Goal: Information Seeking & Learning: Learn about a topic

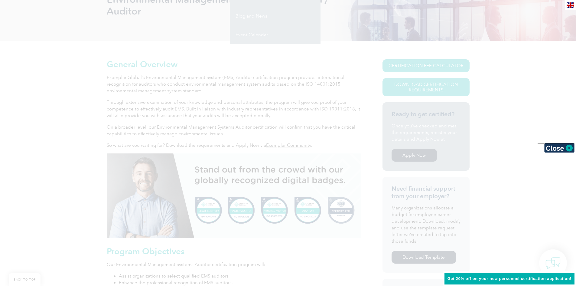
scroll to position [121, 0]
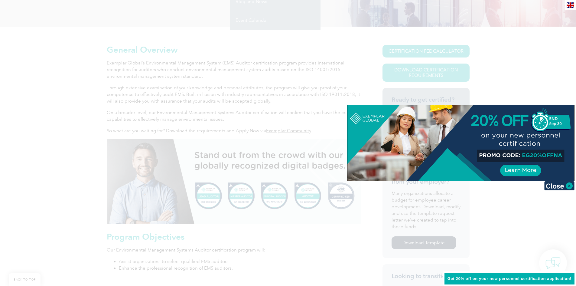
click at [533, 155] on div at bounding box center [460, 143] width 227 height 76
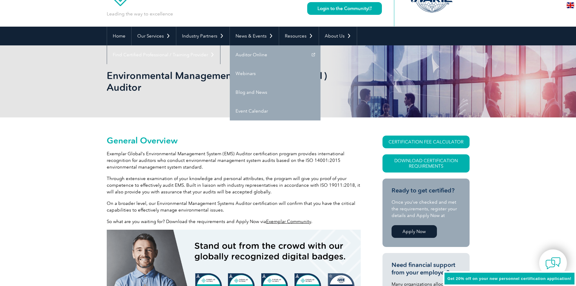
scroll to position [0, 0]
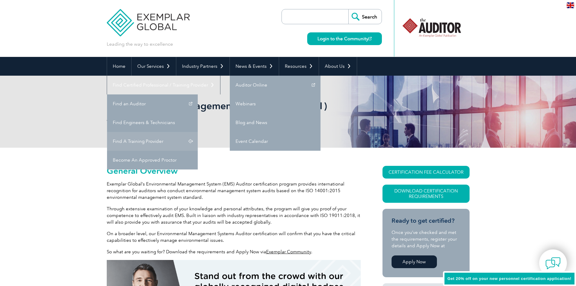
click at [198, 132] on link "Find A Training Provider" at bounding box center [152, 141] width 91 height 19
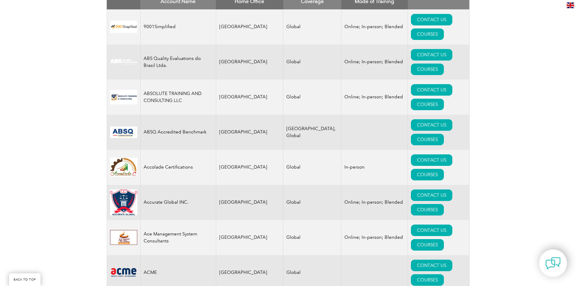
scroll to position [151, 0]
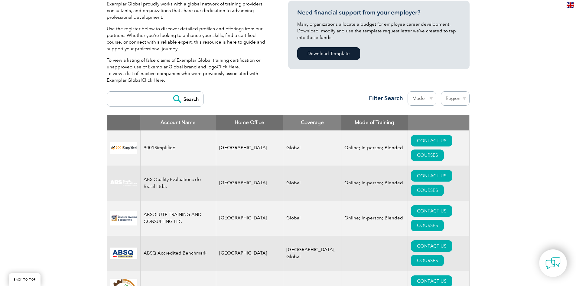
click at [464, 98] on select "Region Australia Bahrain Bangladesh Brazil Canada Colombia Dominican Republic E…" at bounding box center [455, 98] width 29 height 14
select select "[GEOGRAPHIC_DATA]"
click at [441, 91] on select "Region Australia Bahrain Bangladesh Brazil Canada Colombia Dominican Republic E…" at bounding box center [455, 98] width 29 height 14
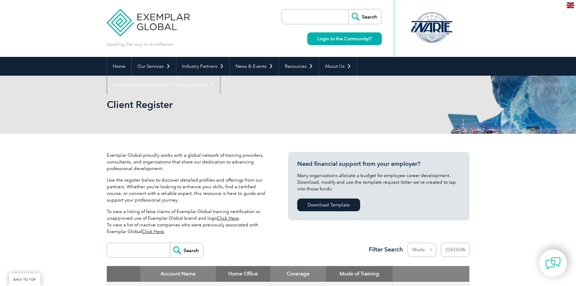
select select "United States"
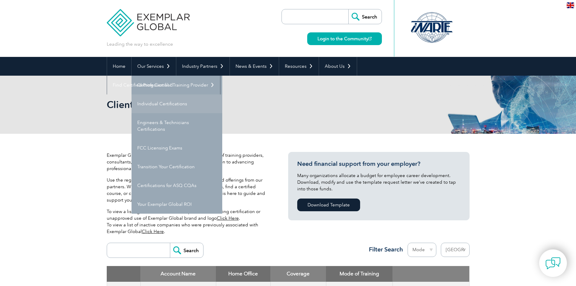
click at [169, 106] on link "Individual Certifications" at bounding box center [176, 103] width 91 height 19
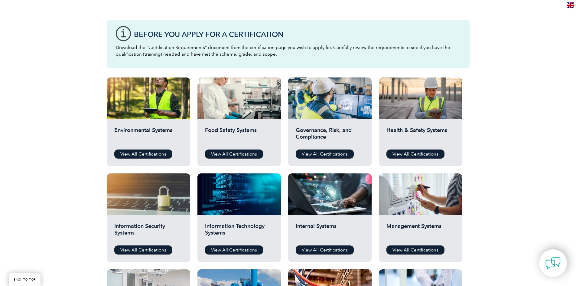
scroll to position [151, 0]
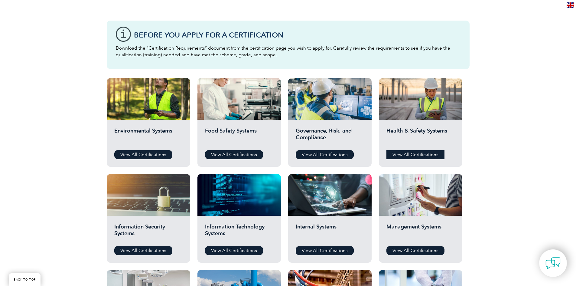
click at [426, 153] on link "View All Certifications" at bounding box center [415, 154] width 58 height 9
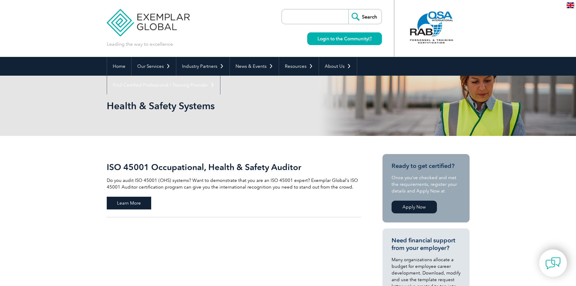
click at [141, 204] on span "Learn More" at bounding box center [129, 202] width 44 height 13
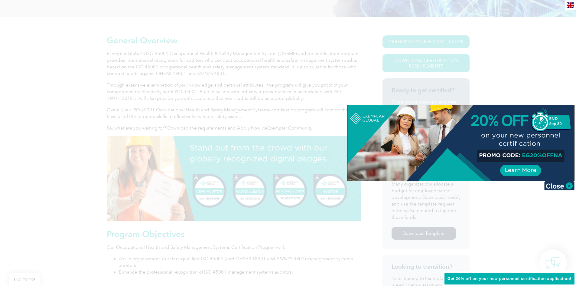
scroll to position [121, 0]
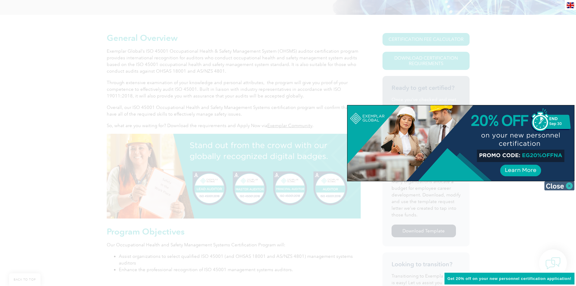
click at [560, 186] on img at bounding box center [559, 185] width 30 height 9
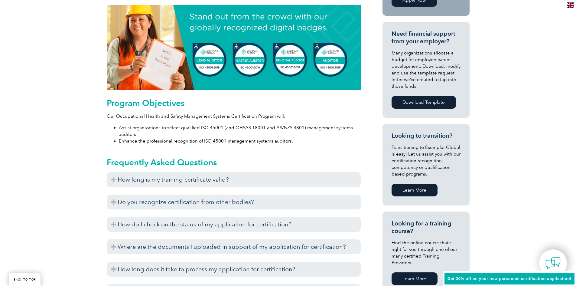
scroll to position [302, 0]
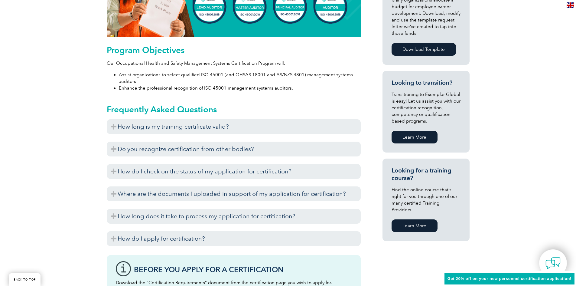
click at [411, 219] on link "Learn More" at bounding box center [414, 225] width 46 height 13
